Goal: Complete application form: Complete application form

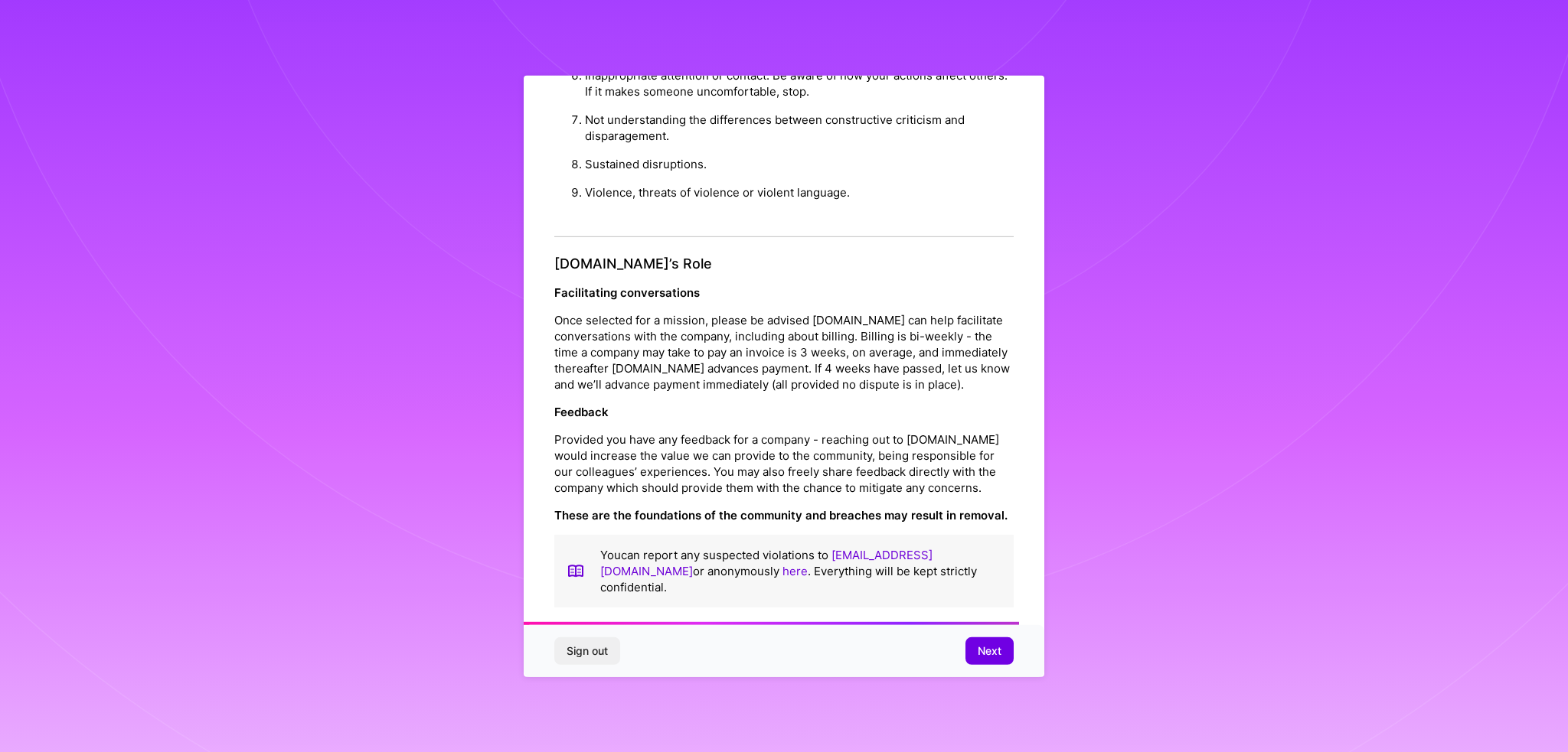
scroll to position [1603, 0]
click at [981, 655] on span "Next" at bounding box center [989, 651] width 24 height 15
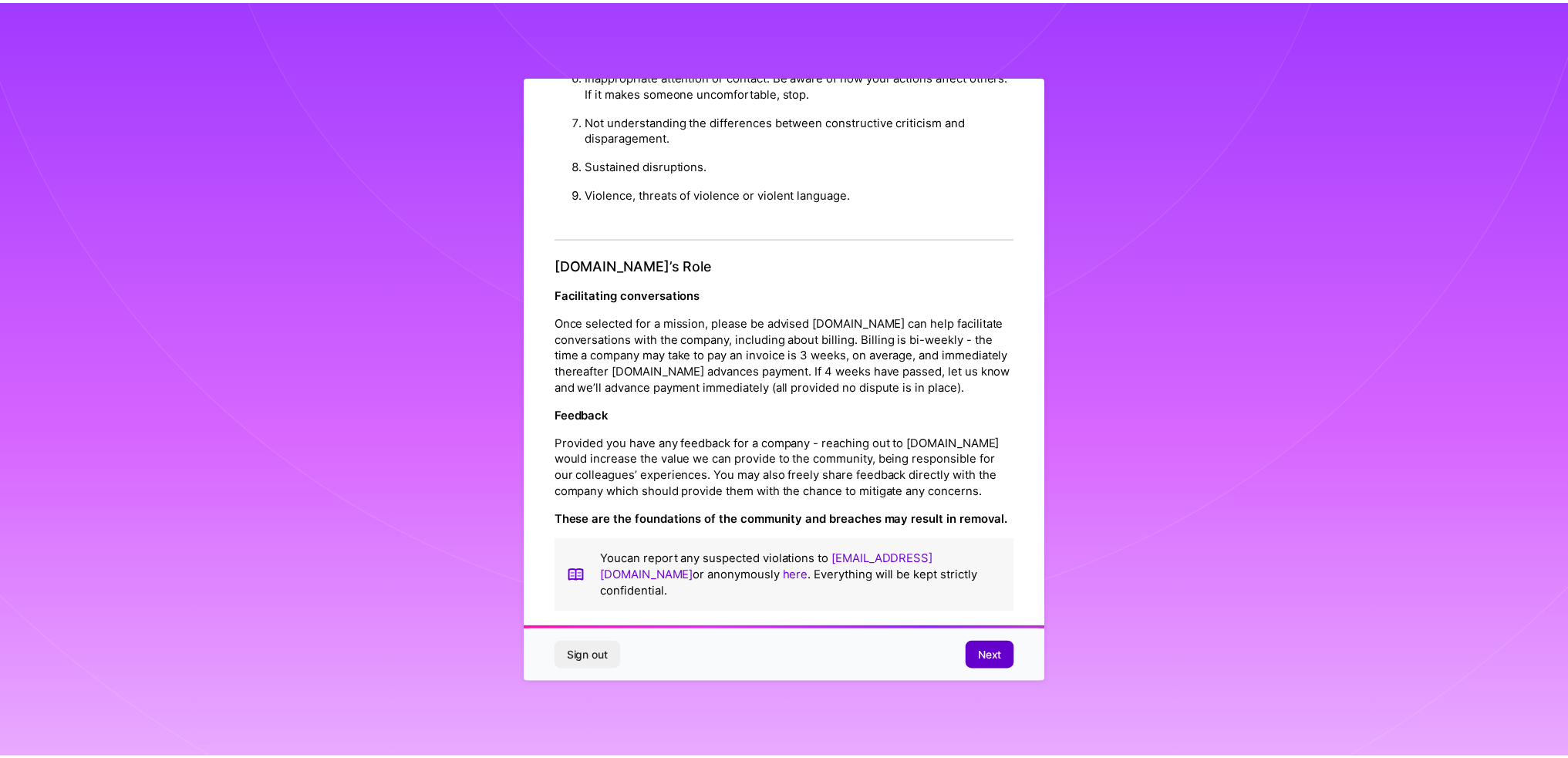
scroll to position [0, 0]
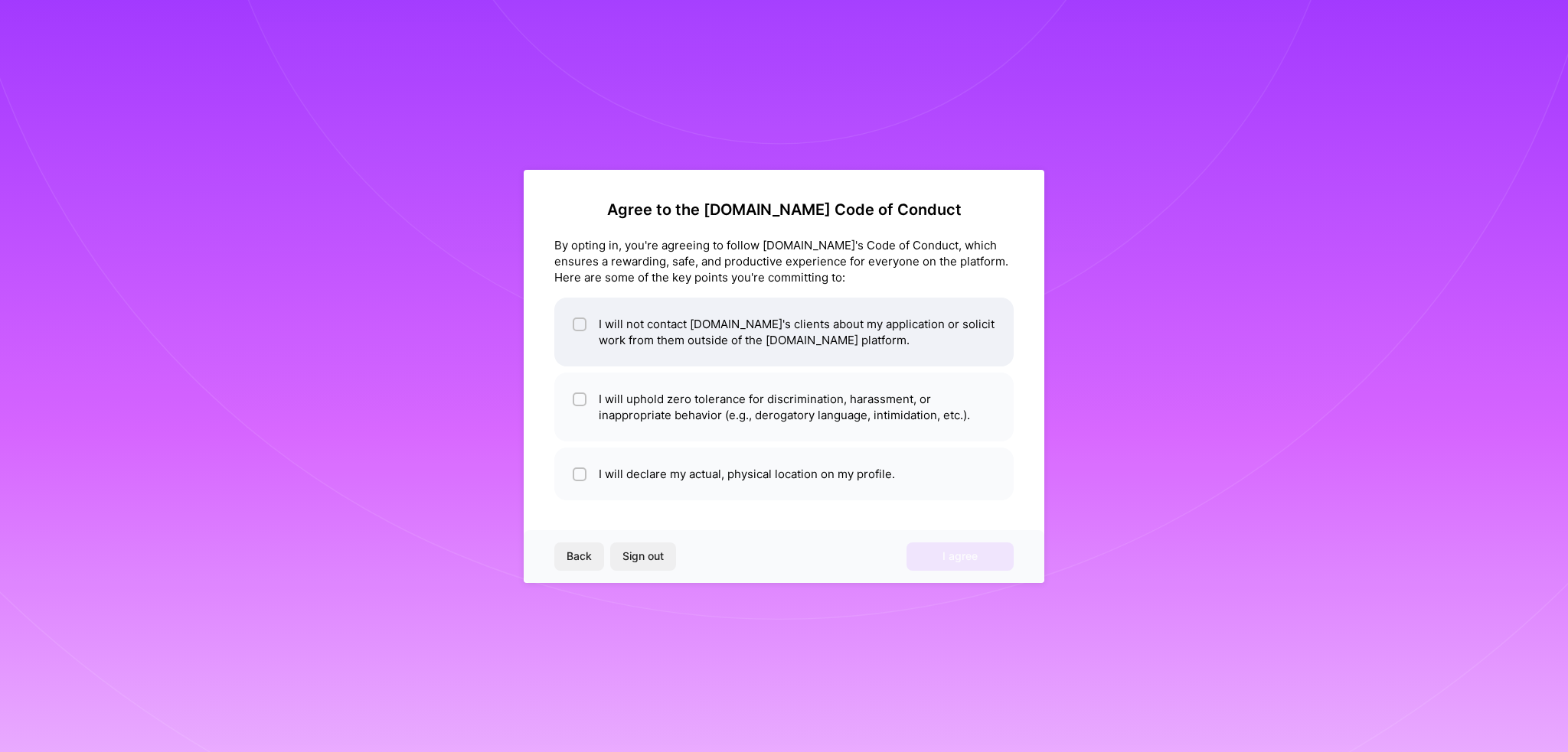
click at [599, 332] on li "I will not contact [DOMAIN_NAME]'s clients about my application or solicit work…" at bounding box center [784, 332] width 459 height 69
checkbox input "true"
click at [597, 412] on li "I will uphold zero tolerance for discrimination, harassment, or inappropriate b…" at bounding box center [784, 406] width 459 height 69
checkbox input "true"
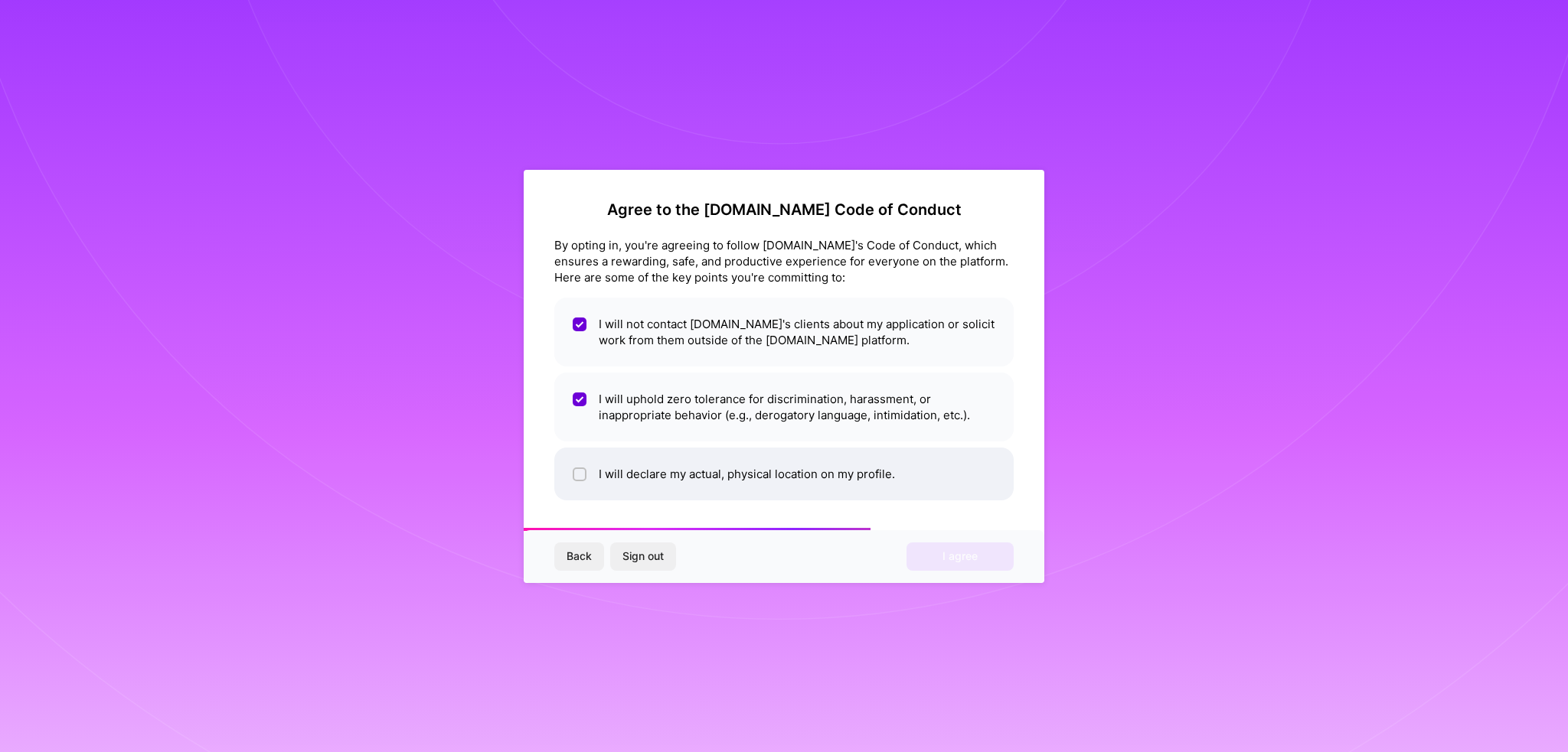
click at [586, 460] on li "I will declare my actual, physical location on my profile." at bounding box center [784, 474] width 459 height 53
checkbox input "true"
drag, startPoint x: 1020, startPoint y: 558, endPoint x: 971, endPoint y: 558, distance: 49.0
click at [1006, 558] on div "Back Sign out I agree" at bounding box center [783, 556] width 520 height 52
click at [971, 558] on span "I agree" at bounding box center [959, 556] width 35 height 15
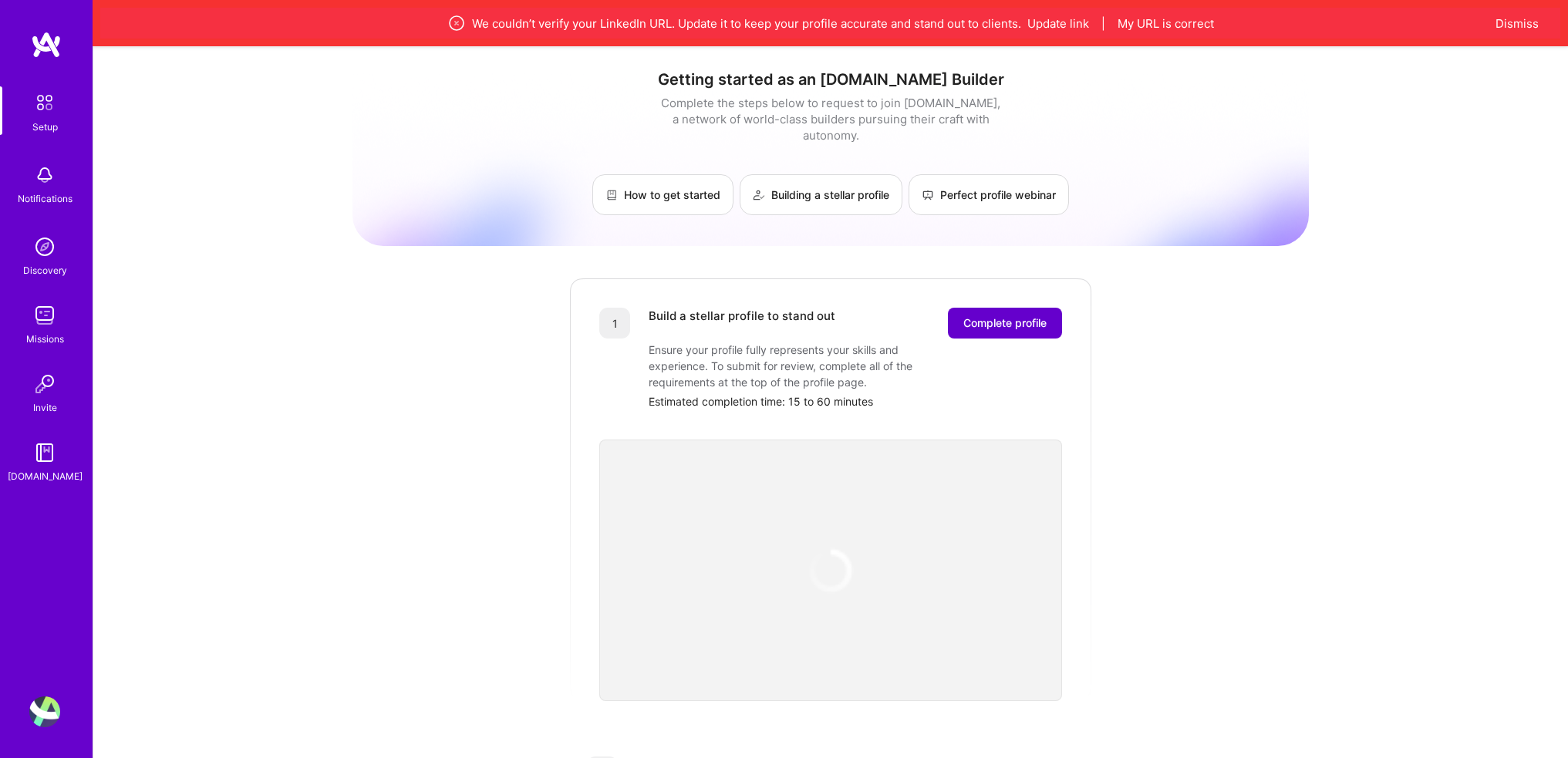
click at [994, 316] on span "Complete profile" at bounding box center [1005, 323] width 83 height 16
